Goal: Navigation & Orientation: Find specific page/section

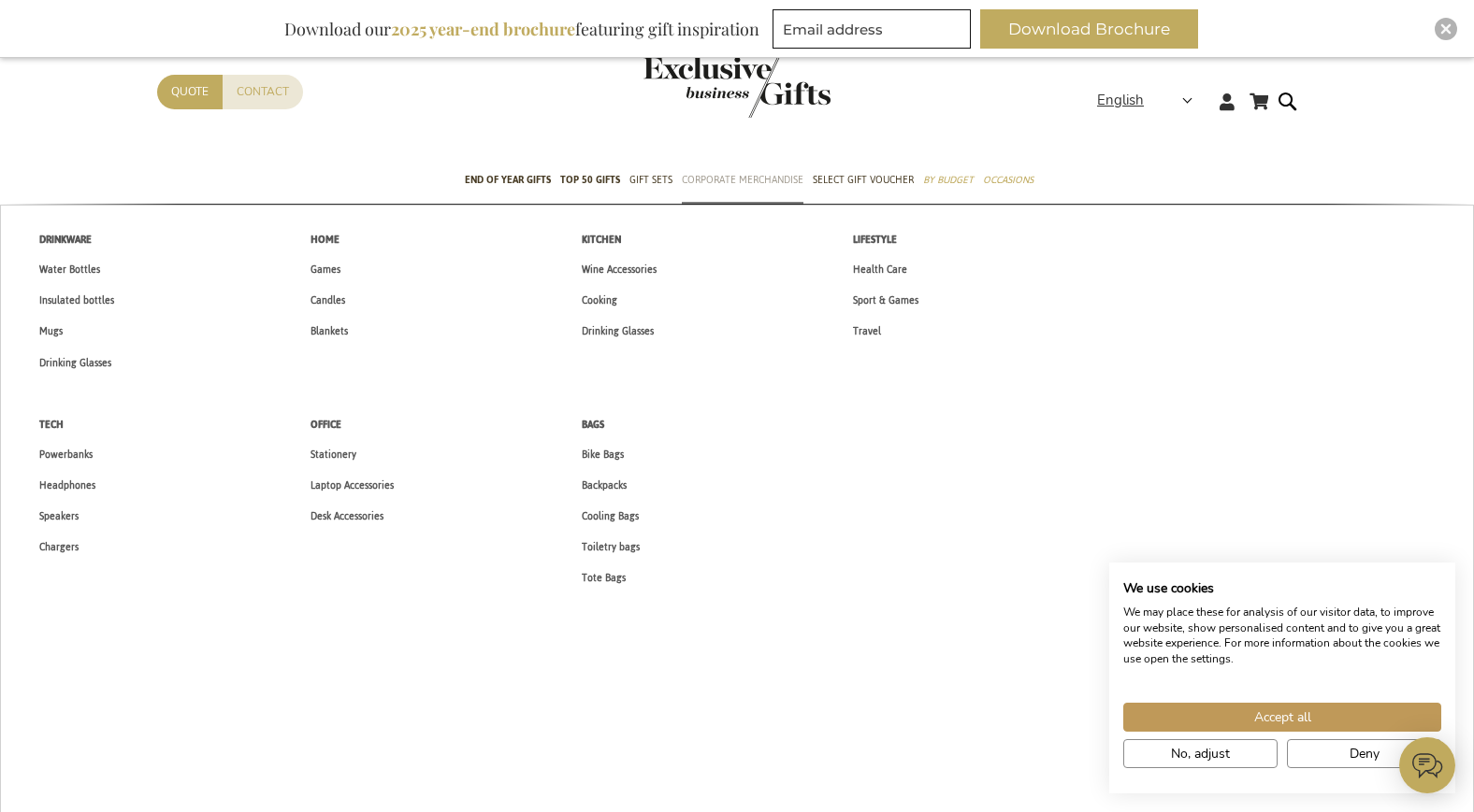
scroll to position [1, 0]
click at [336, 491] on span "Laptop Accessories" at bounding box center [352, 485] width 84 height 20
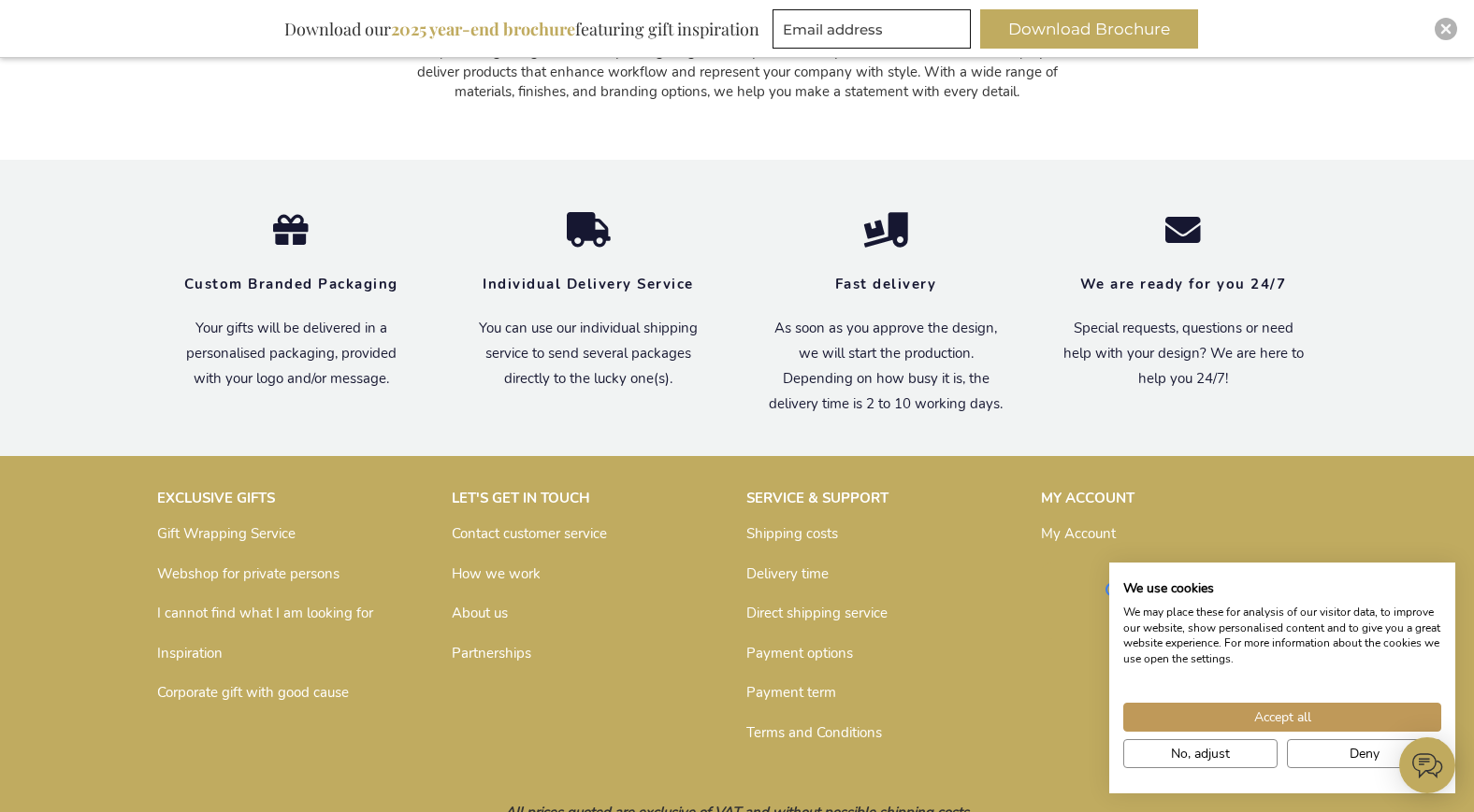
scroll to position [2658, 0]
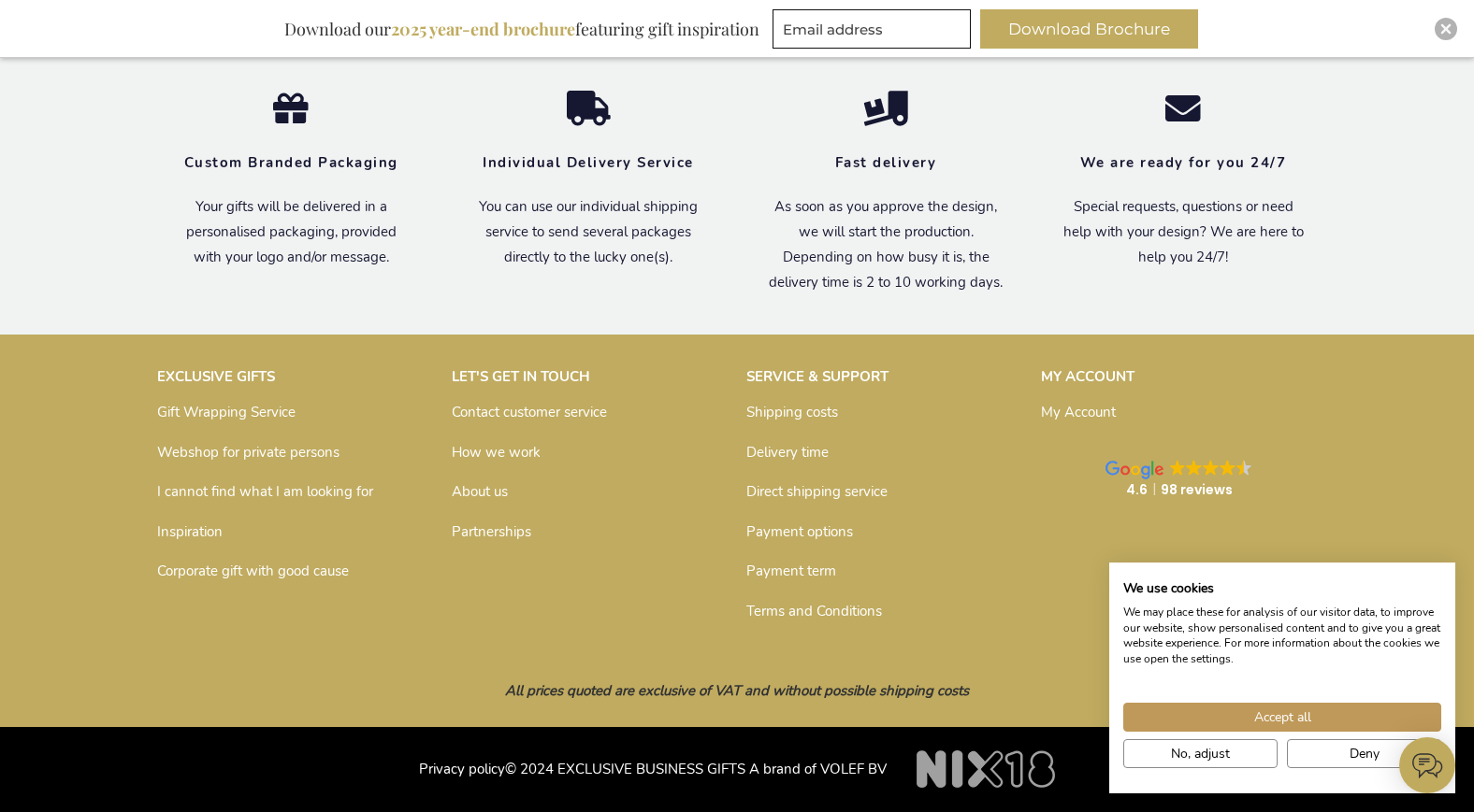
click at [761, 417] on link "Shipping costs" at bounding box center [792, 411] width 92 height 19
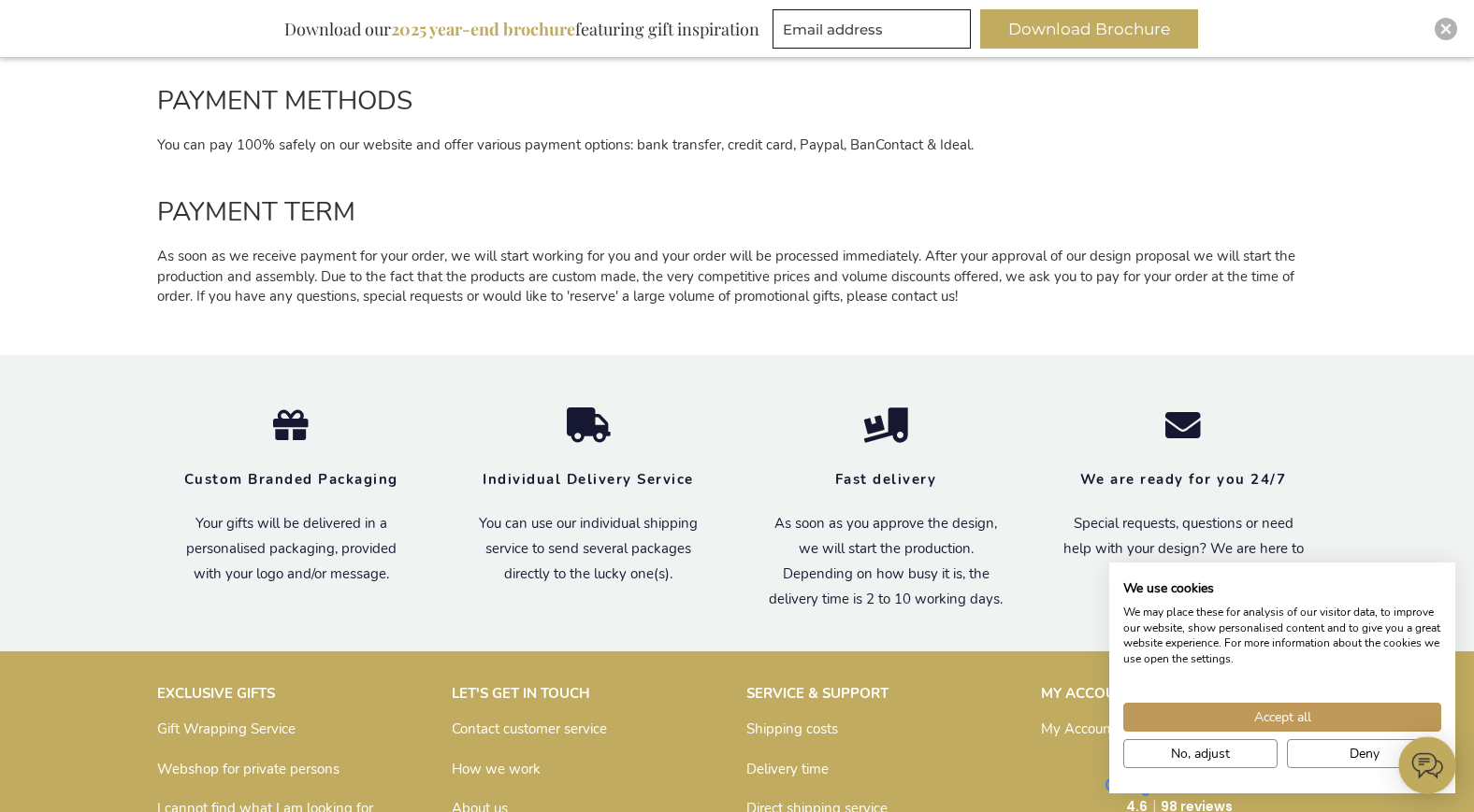
scroll to position [2497, 0]
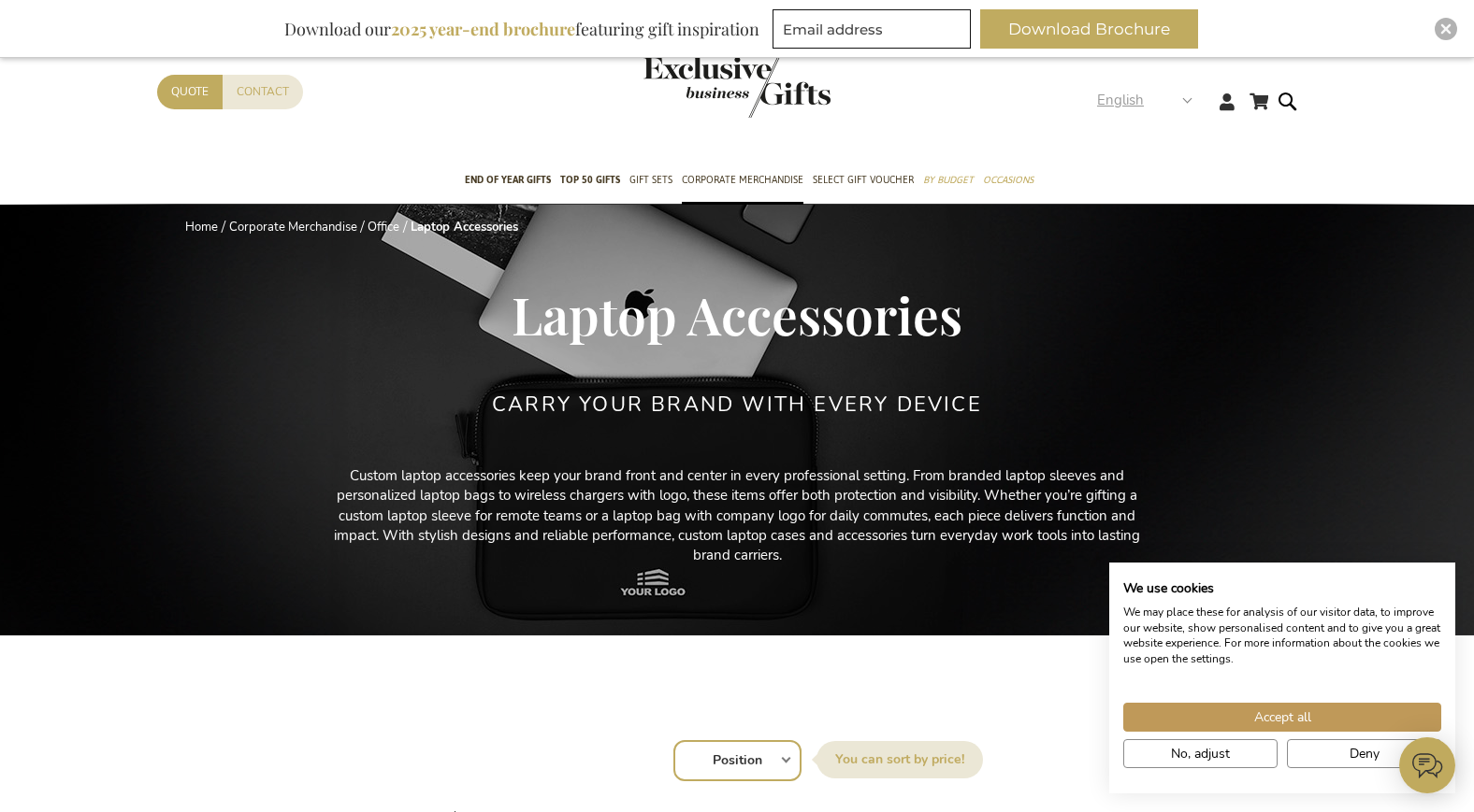
click at [1185, 102] on strong "English" at bounding box center [1143, 100] width 94 height 22
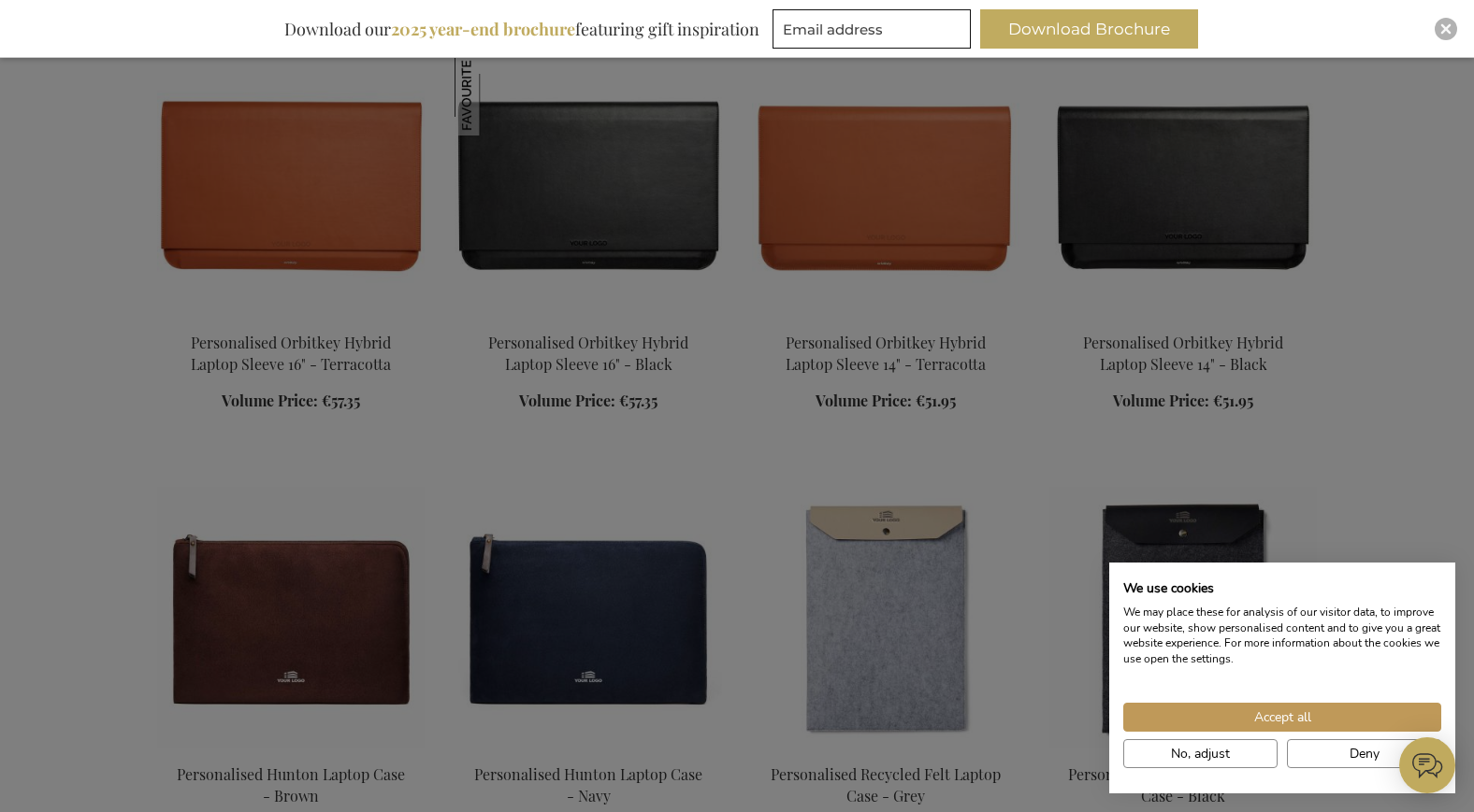
scroll to position [758, 0]
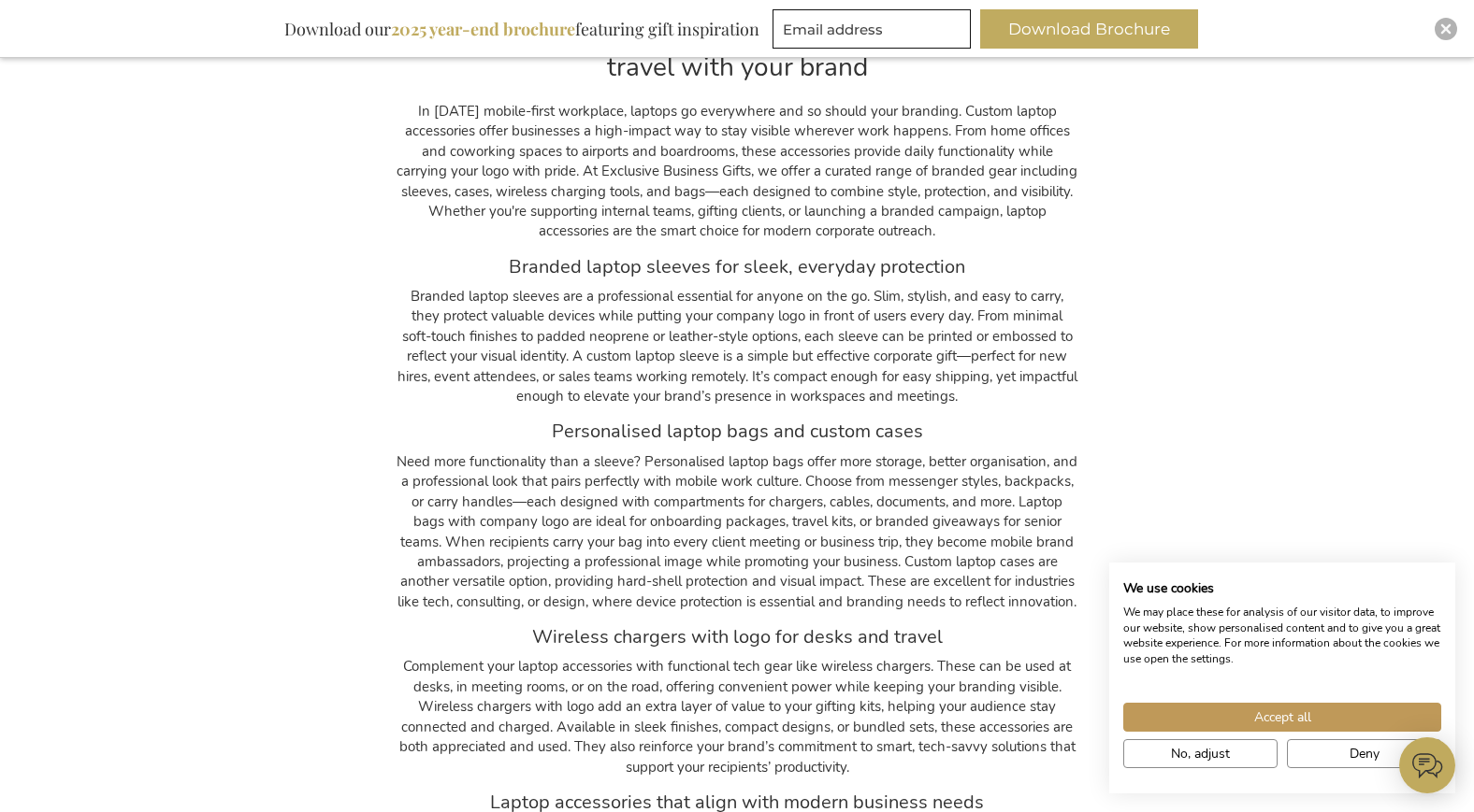
scroll to position [1722, 0]
